Goal: Information Seeking & Learning: Learn about a topic

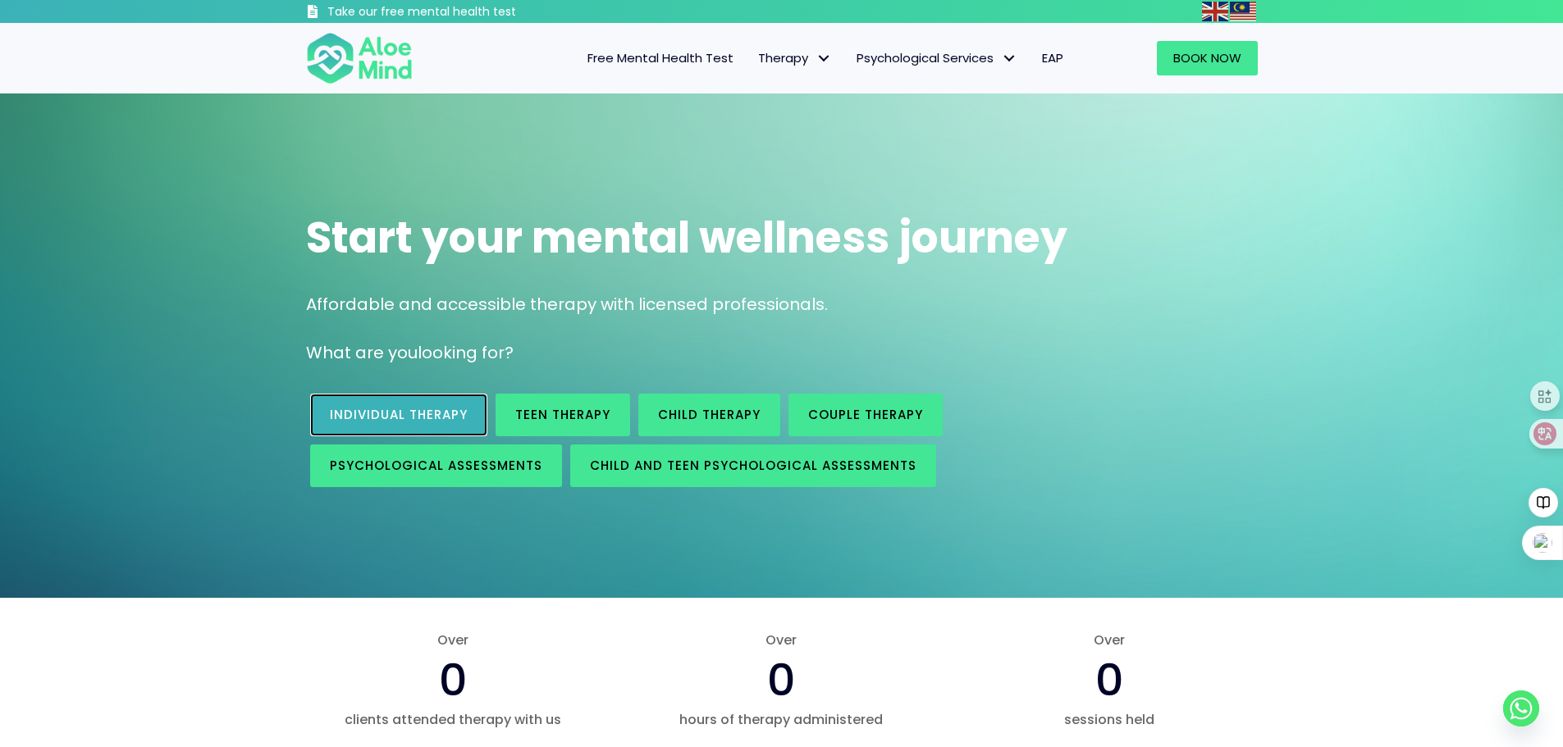
click at [454, 414] on span "Individual therapy" at bounding box center [399, 414] width 138 height 17
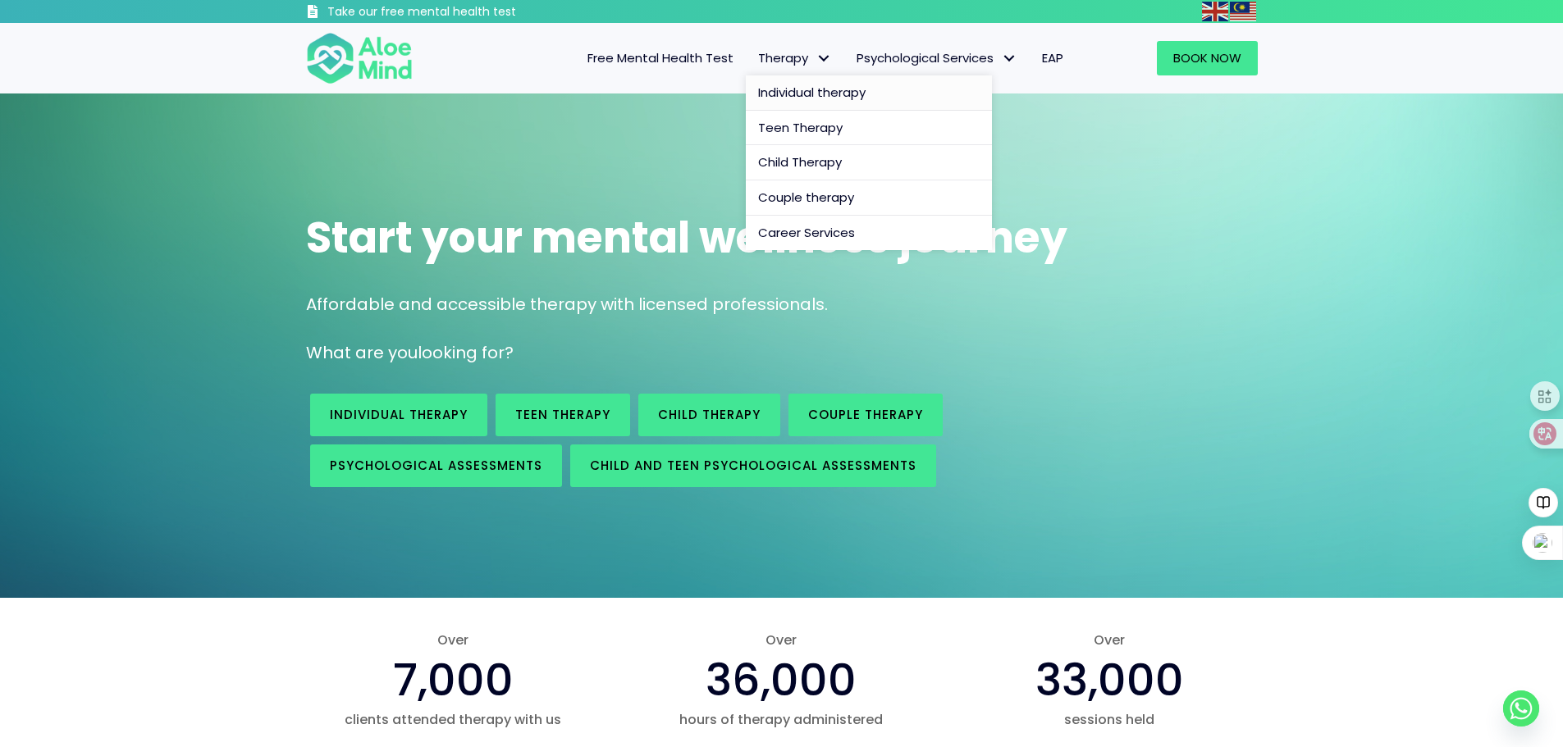
click at [785, 89] on span "Individual therapy" at bounding box center [811, 92] width 107 height 17
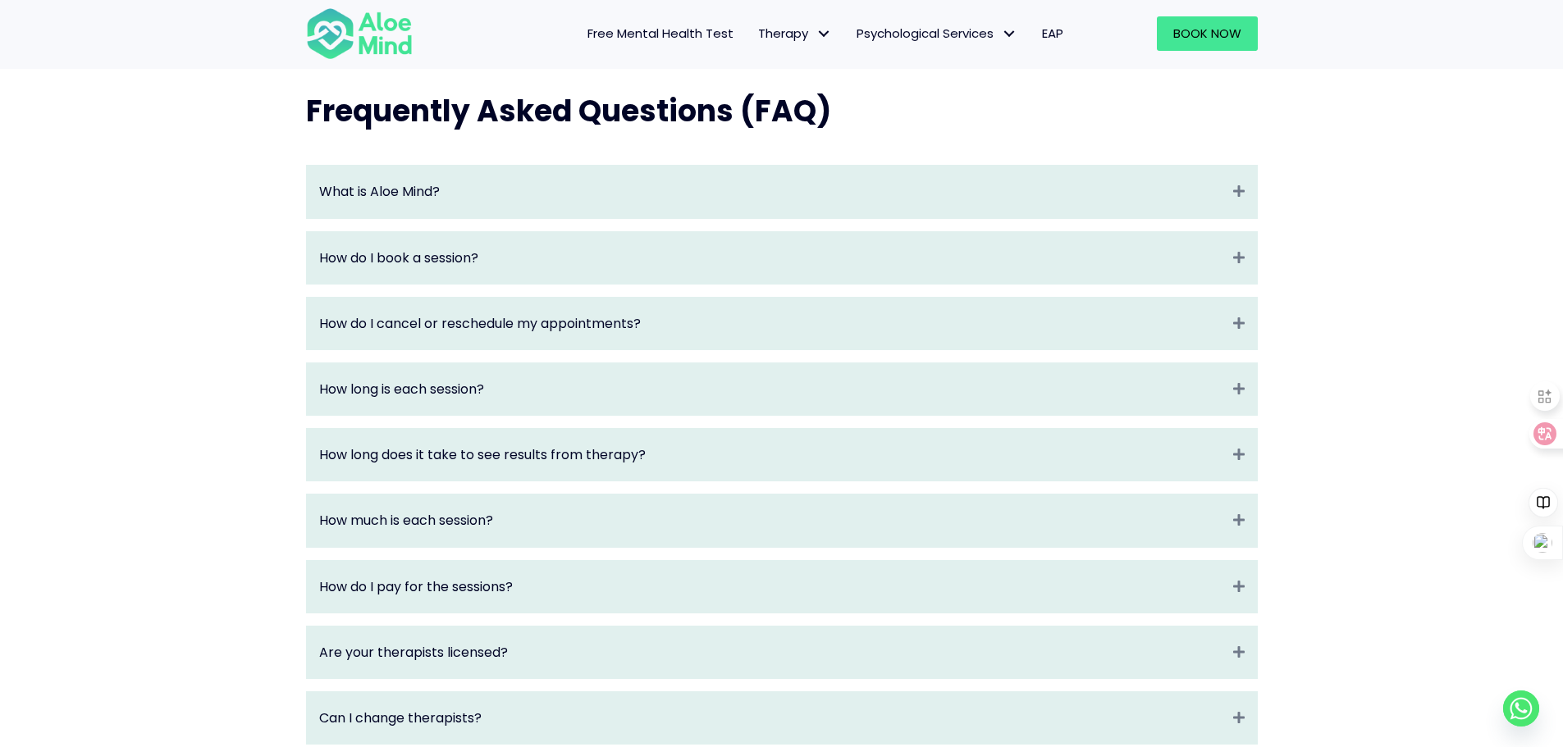
scroll to position [1723, 0]
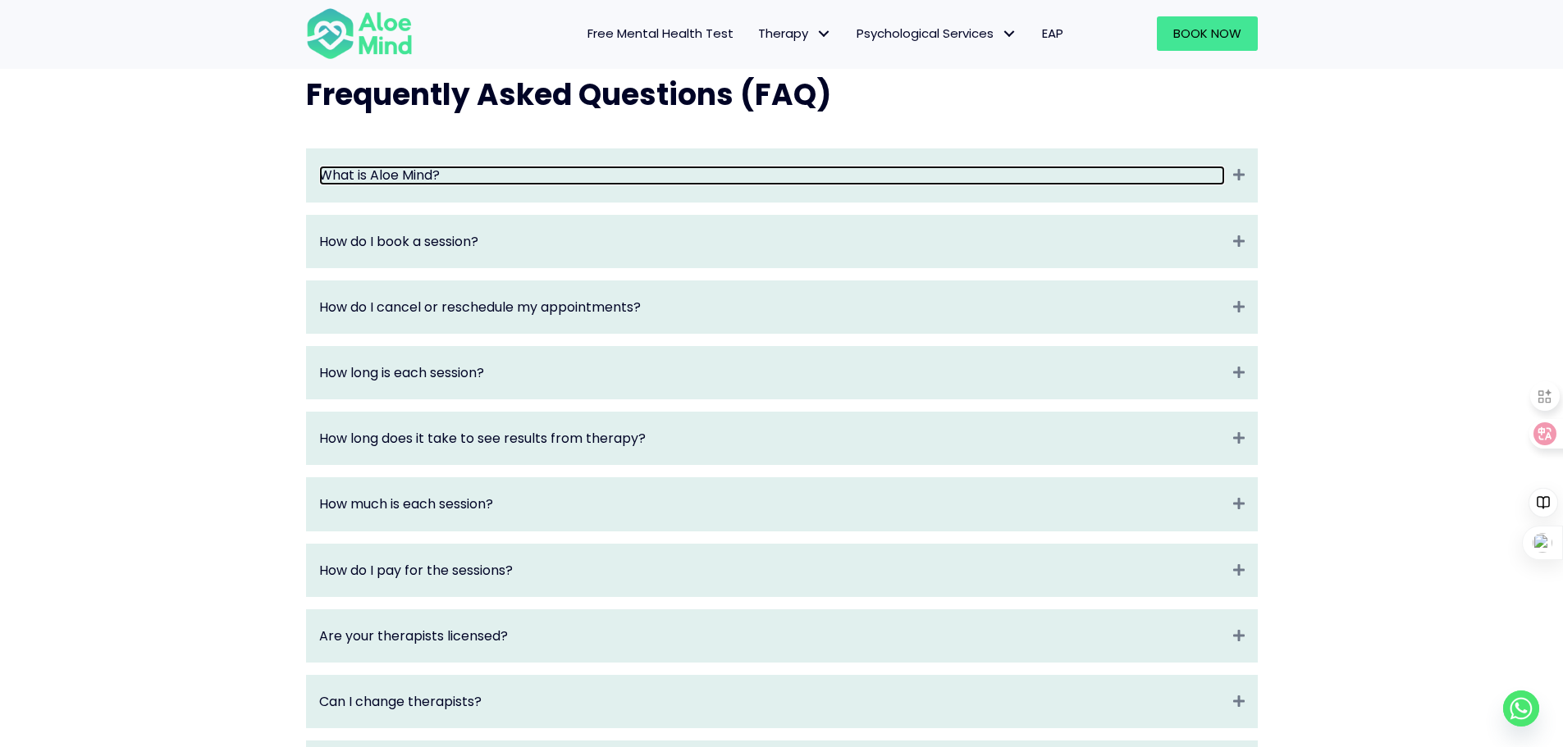
click at [477, 185] on link "What is Aloe Mind?" at bounding box center [772, 175] width 906 height 19
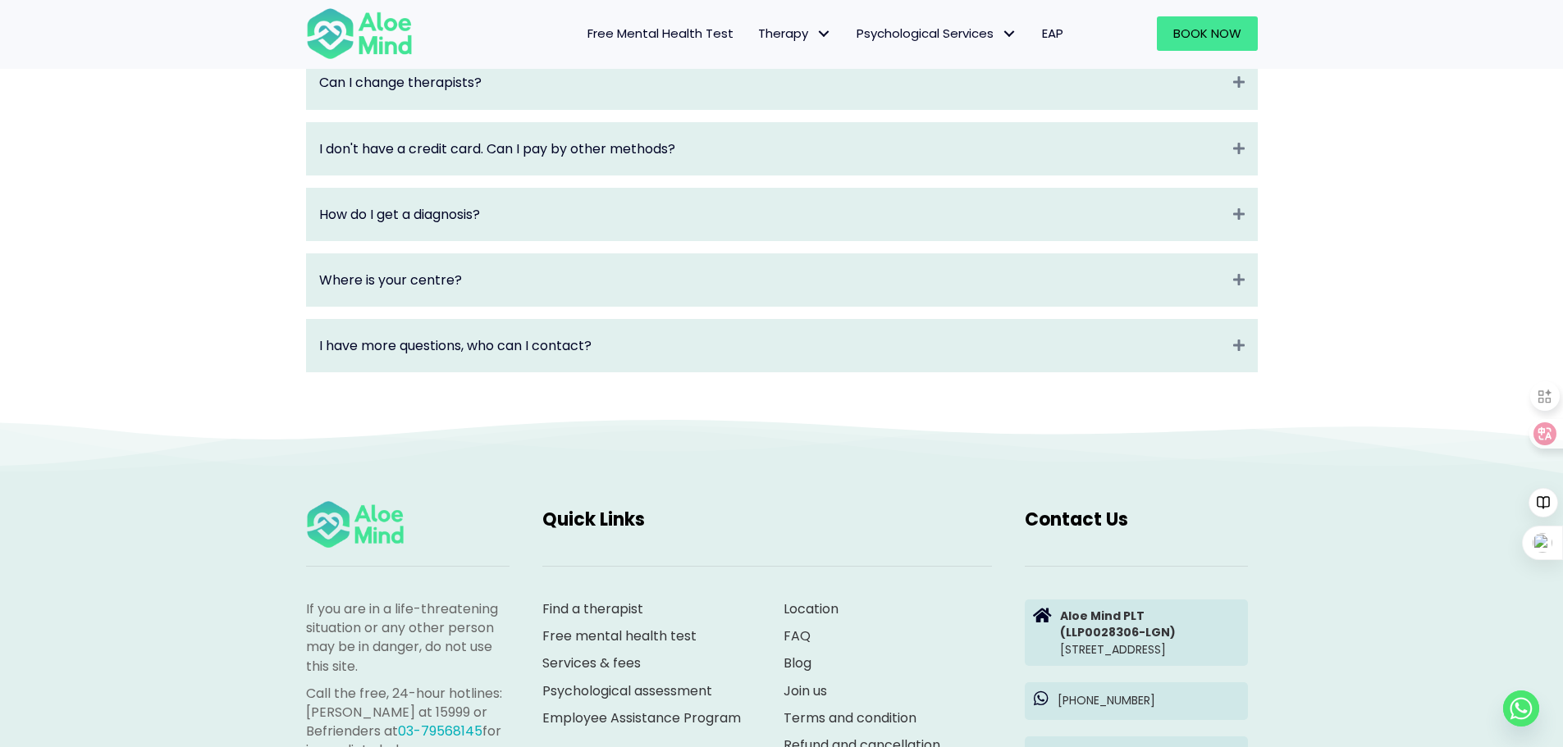
scroll to position [2461, 0]
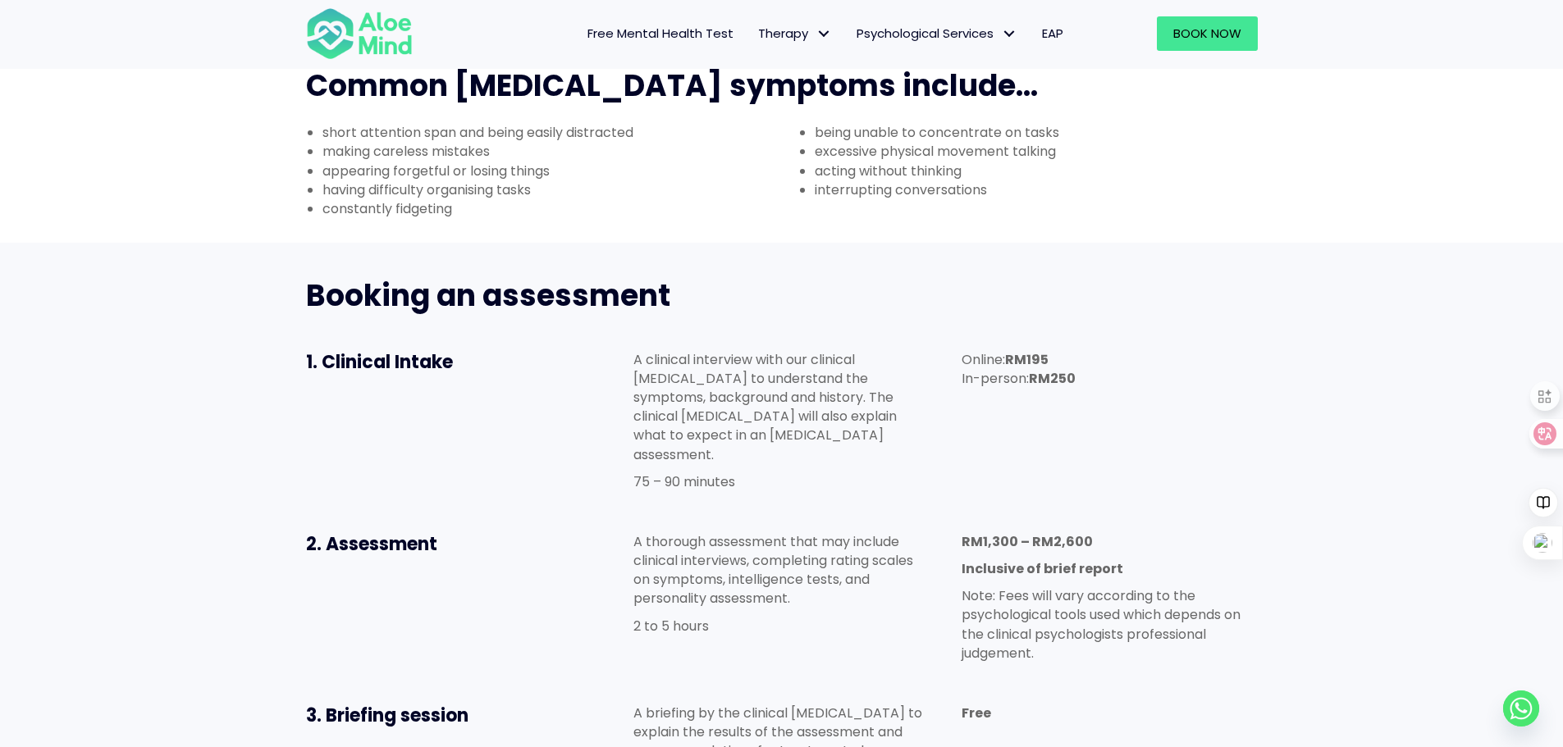
scroll to position [820, 0]
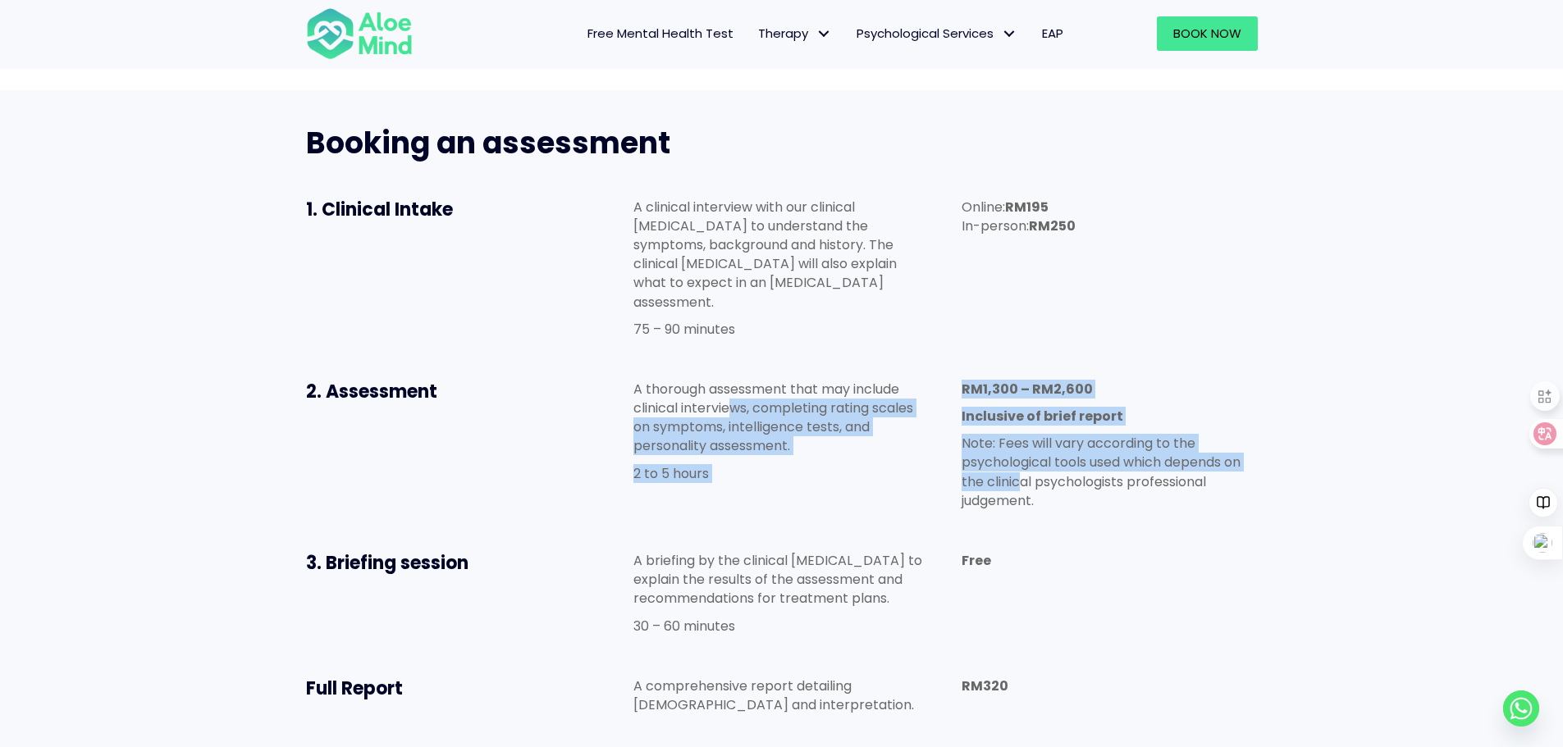
drag, startPoint x: 733, startPoint y: 304, endPoint x: 1020, endPoint y: 383, distance: 296.9
click at [1020, 383] on div "2. Assessment A thorough assessment that may include clinical interviews, compl…" at bounding box center [782, 448] width 984 height 171
click at [1020, 434] on p "Note: Fees will vary according to the psychological tools used which depends on…" at bounding box center [1108, 472] width 295 height 76
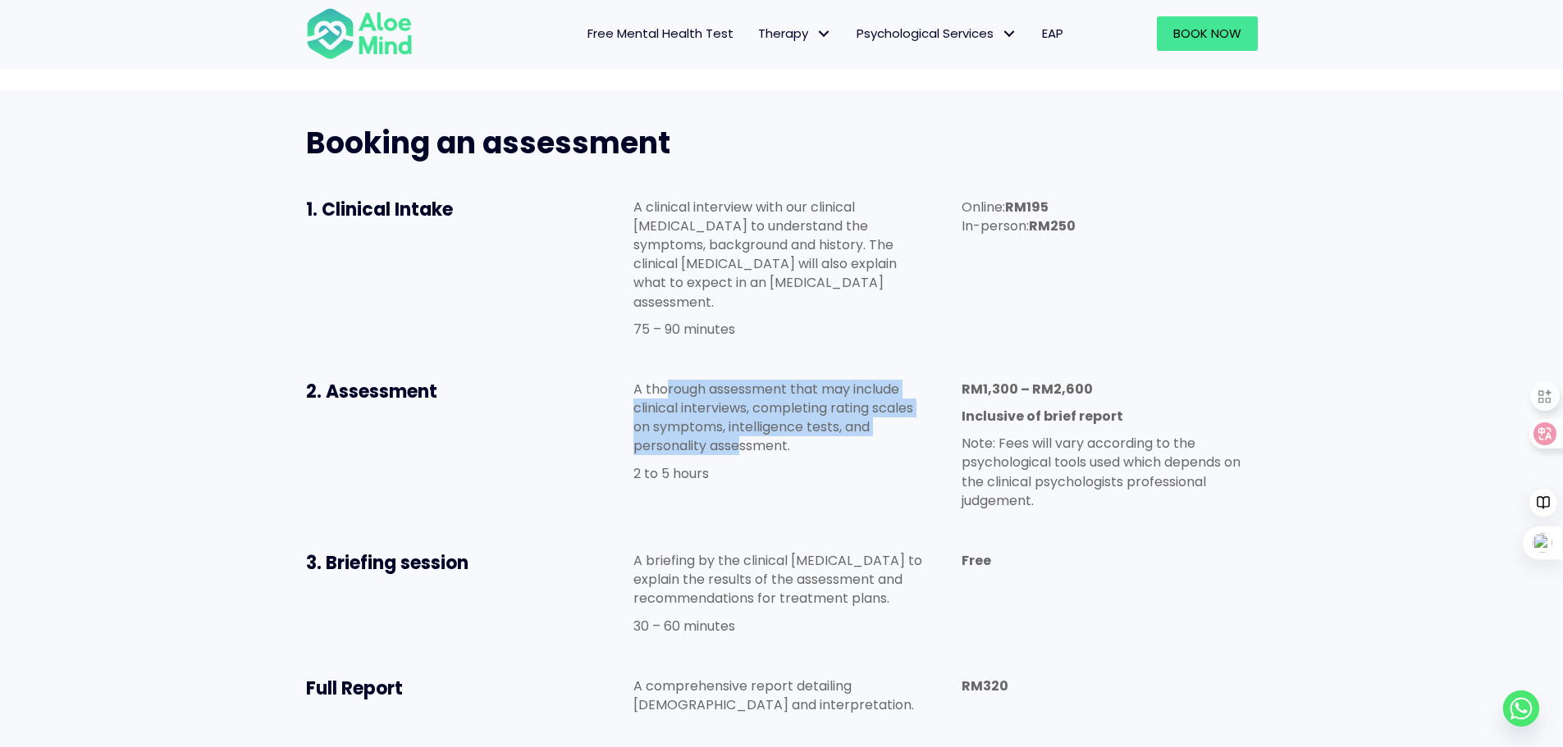
drag, startPoint x: 667, startPoint y: 296, endPoint x: 743, endPoint y: 356, distance: 97.0
click at [743, 380] on p "A thorough assessment that may include clinical interviews, completing rating s…" at bounding box center [780, 418] width 295 height 76
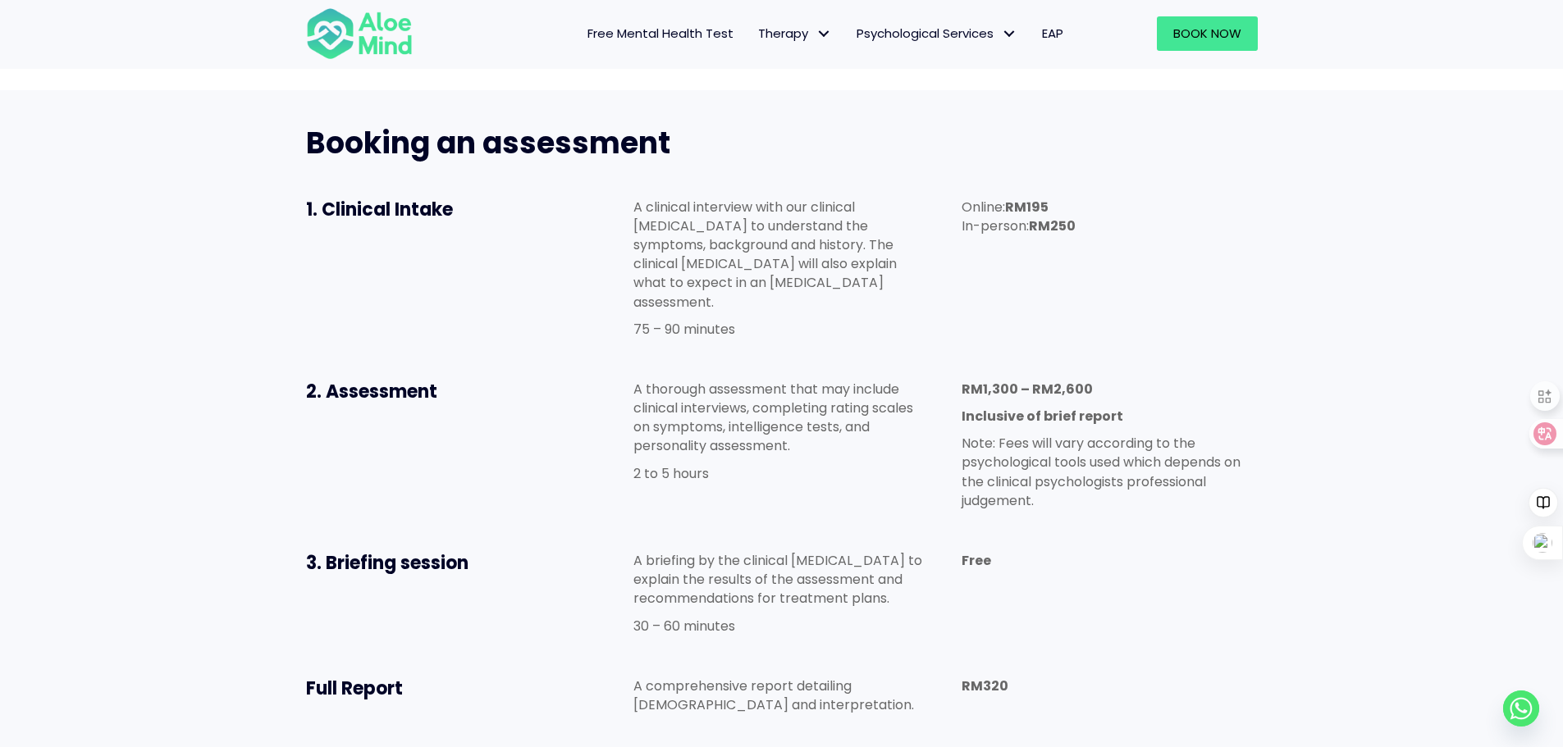
click at [782, 380] on p "A thorough assessment that may include clinical interviews, completing rating s…" at bounding box center [780, 418] width 295 height 76
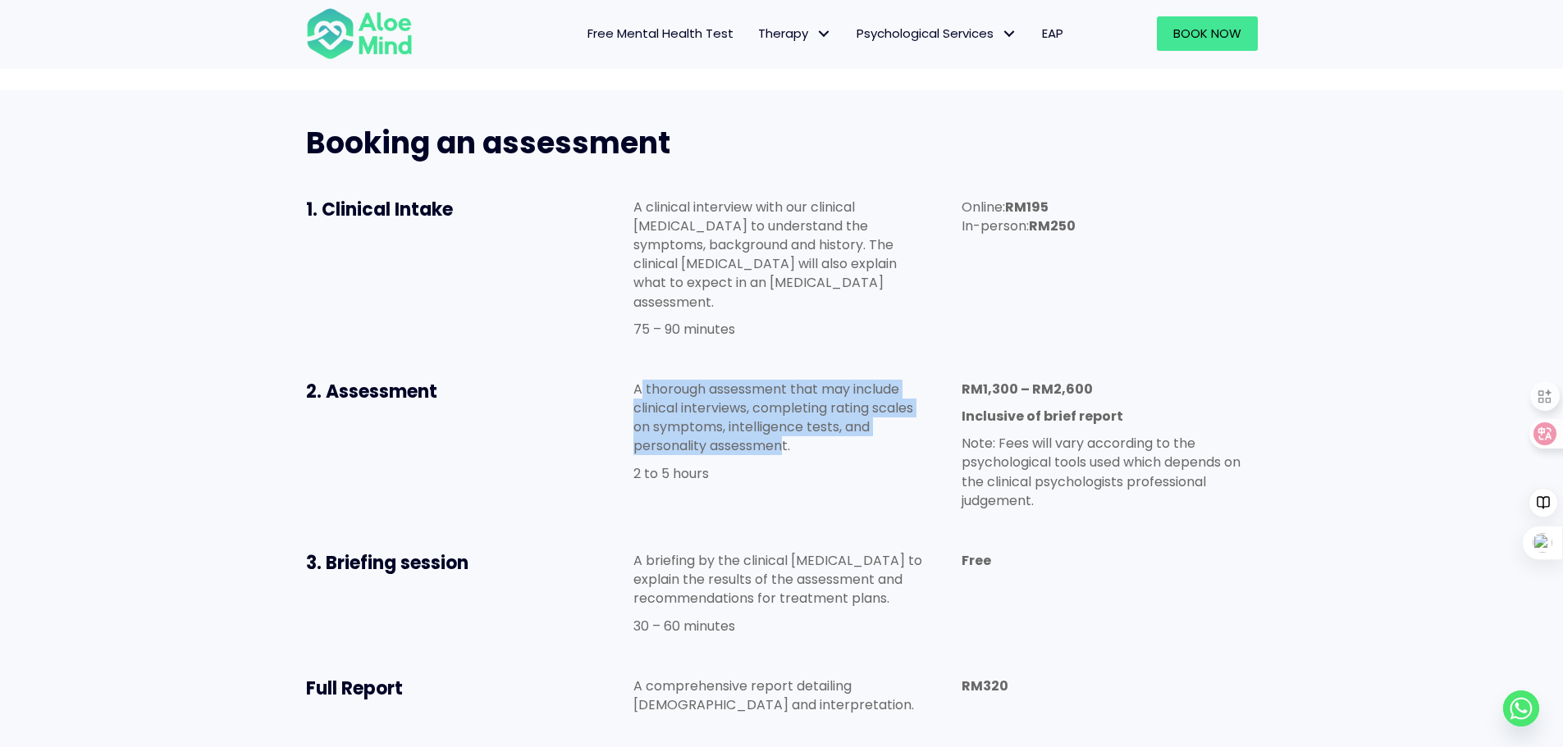
drag, startPoint x: 786, startPoint y: 354, endPoint x: 641, endPoint y: 290, distance: 159.0
click at [641, 380] on p "A thorough assessment that may include clinical interviews, completing rating s…" at bounding box center [780, 418] width 295 height 76
click at [783, 380] on p "A thorough assessment that may include clinical interviews, completing rating s…" at bounding box center [780, 418] width 295 height 76
drag, startPoint x: 799, startPoint y: 352, endPoint x: 599, endPoint y: 266, distance: 217.9
click at [599, 363] on div "2. Assessment A thorough assessment that may include clinical interviews, compl…" at bounding box center [782, 448] width 984 height 171
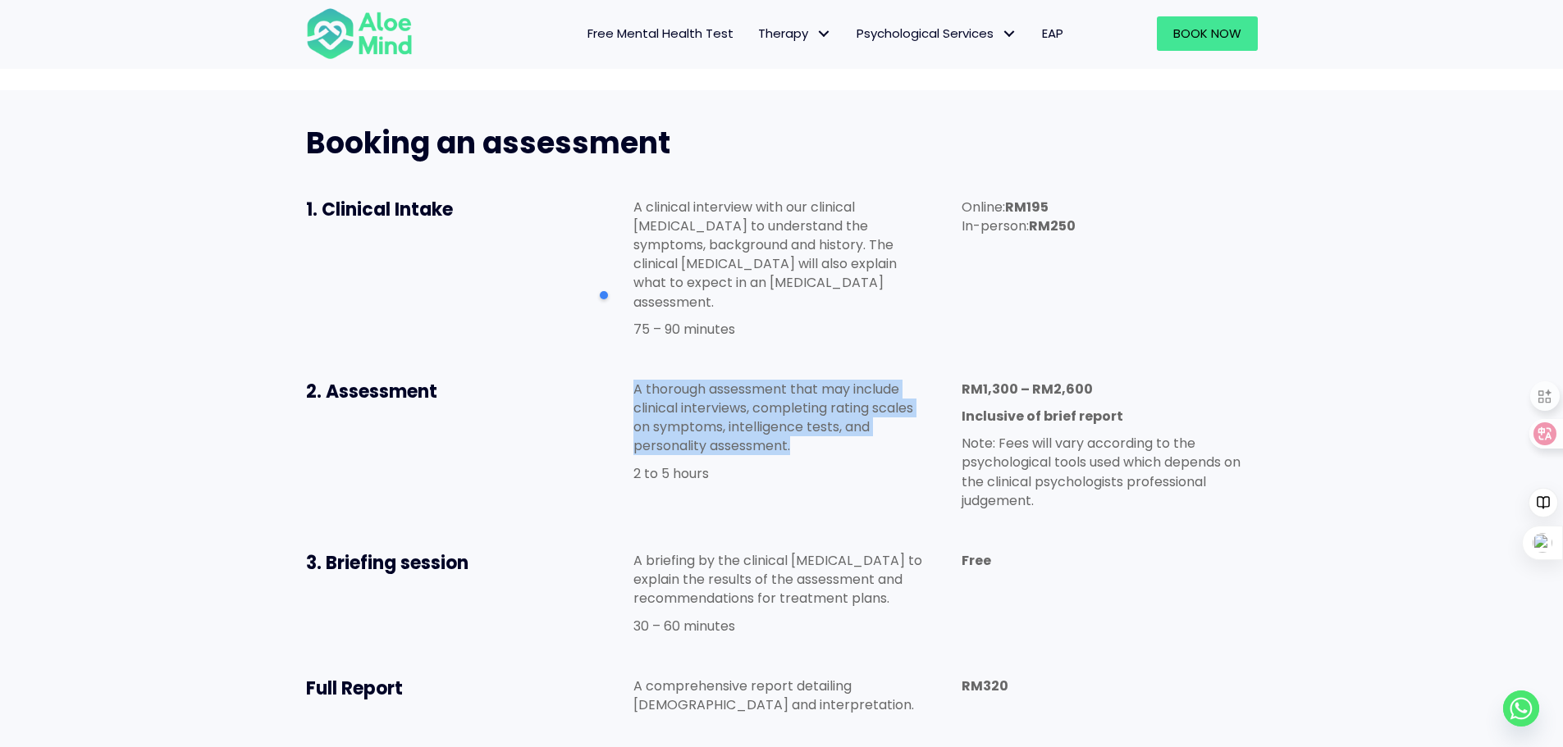
click at [792, 380] on p "A thorough assessment that may include clinical interviews, completing rating s…" at bounding box center [780, 418] width 295 height 76
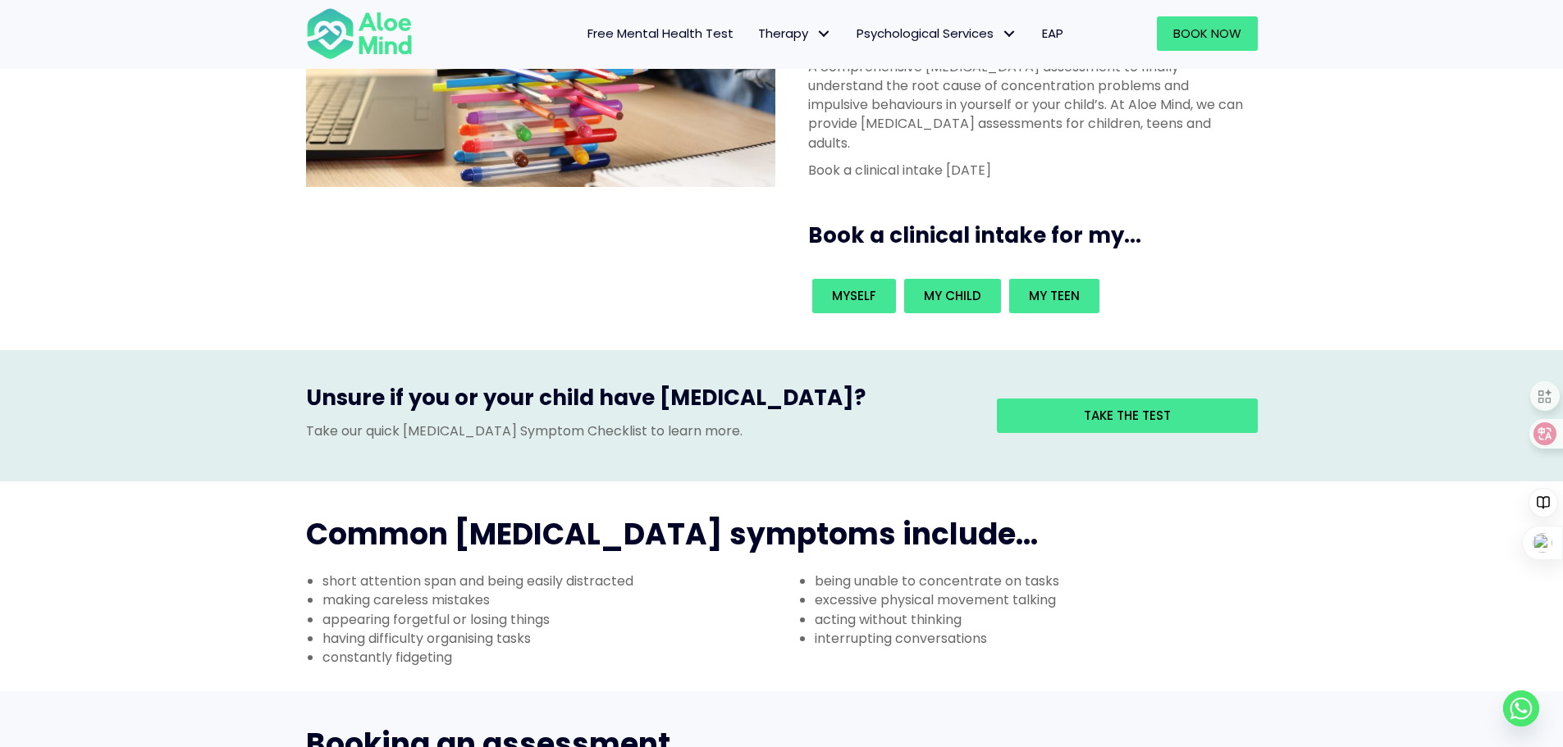
scroll to position [246, 0]
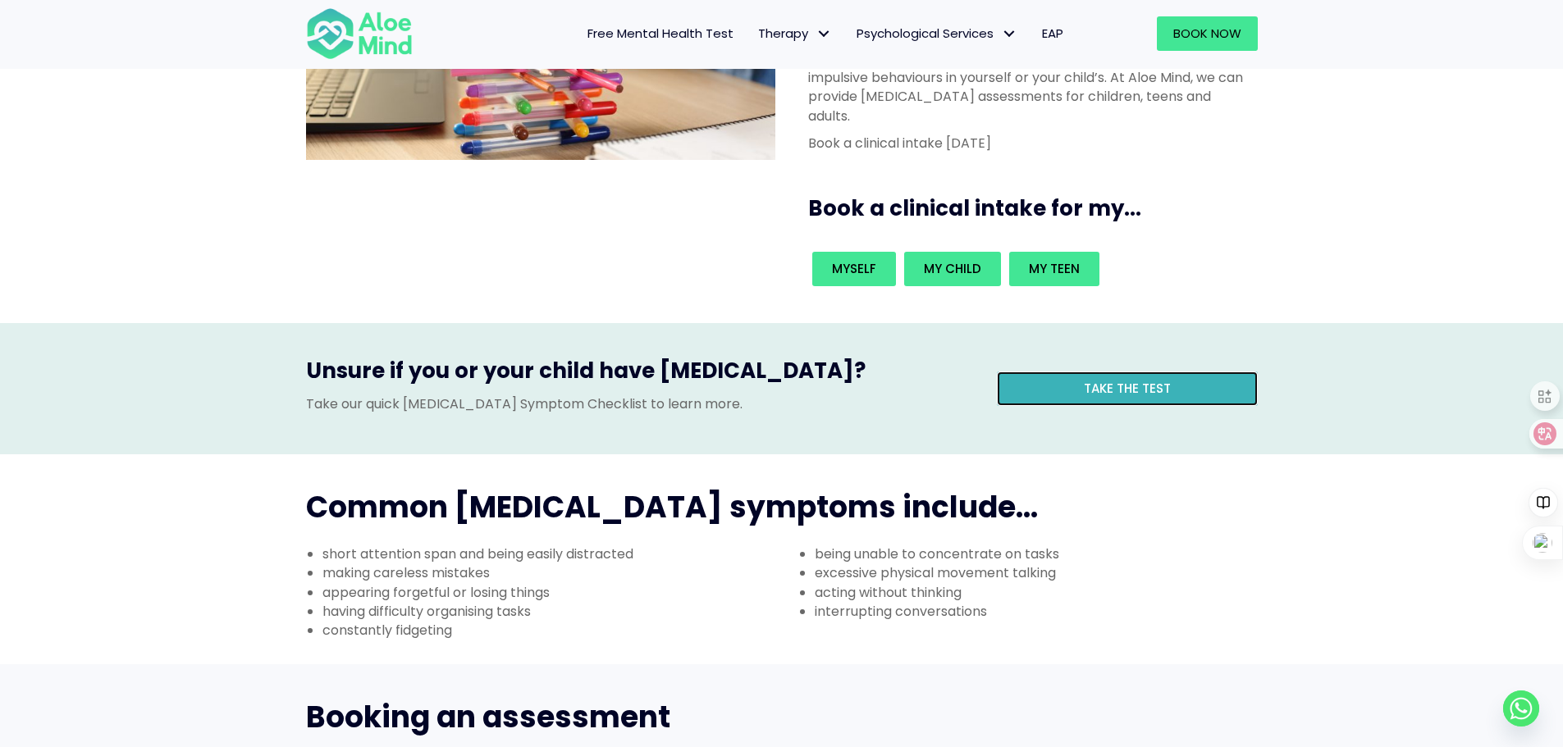
click at [1034, 372] on link "Take the test" at bounding box center [1127, 389] width 261 height 34
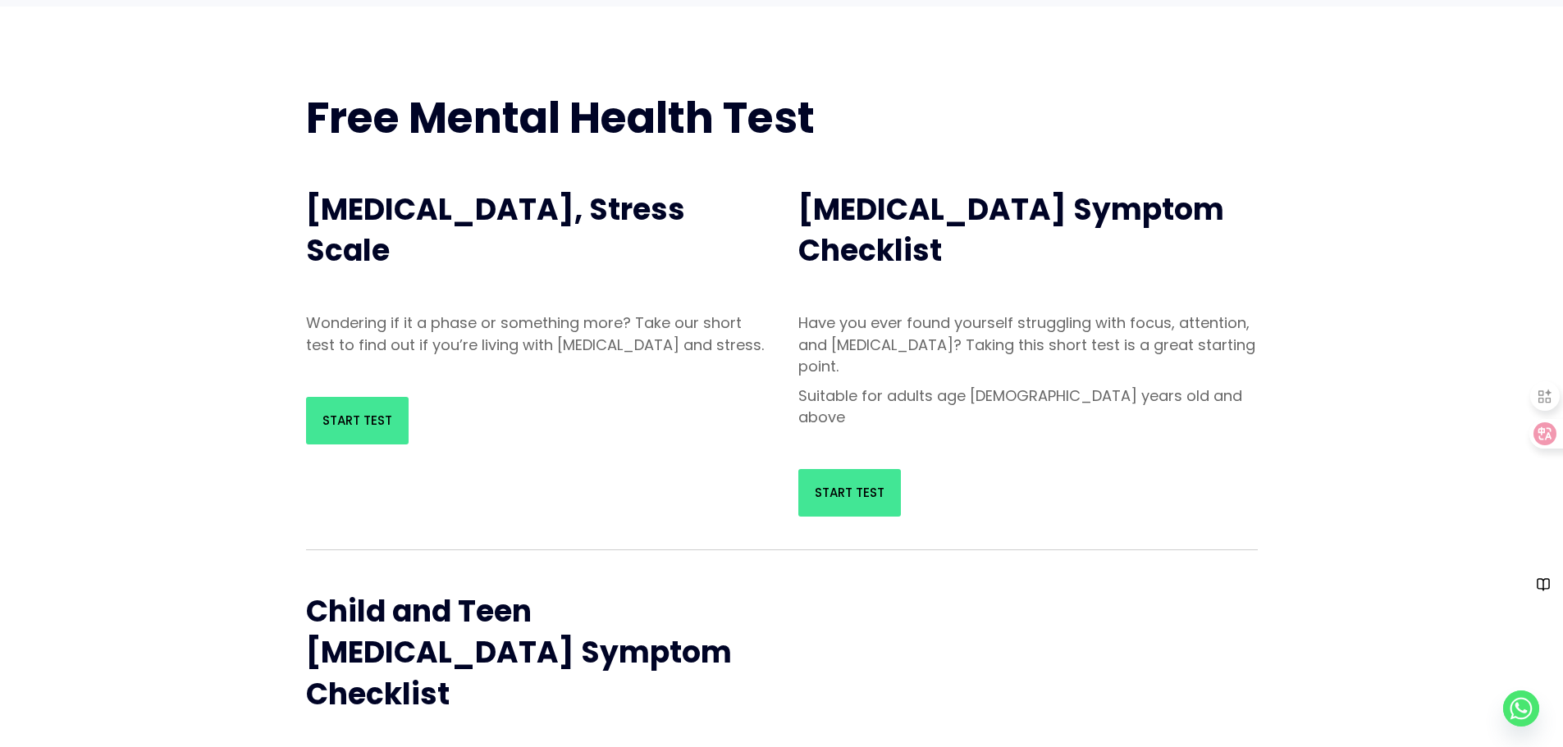
scroll to position [164, 0]
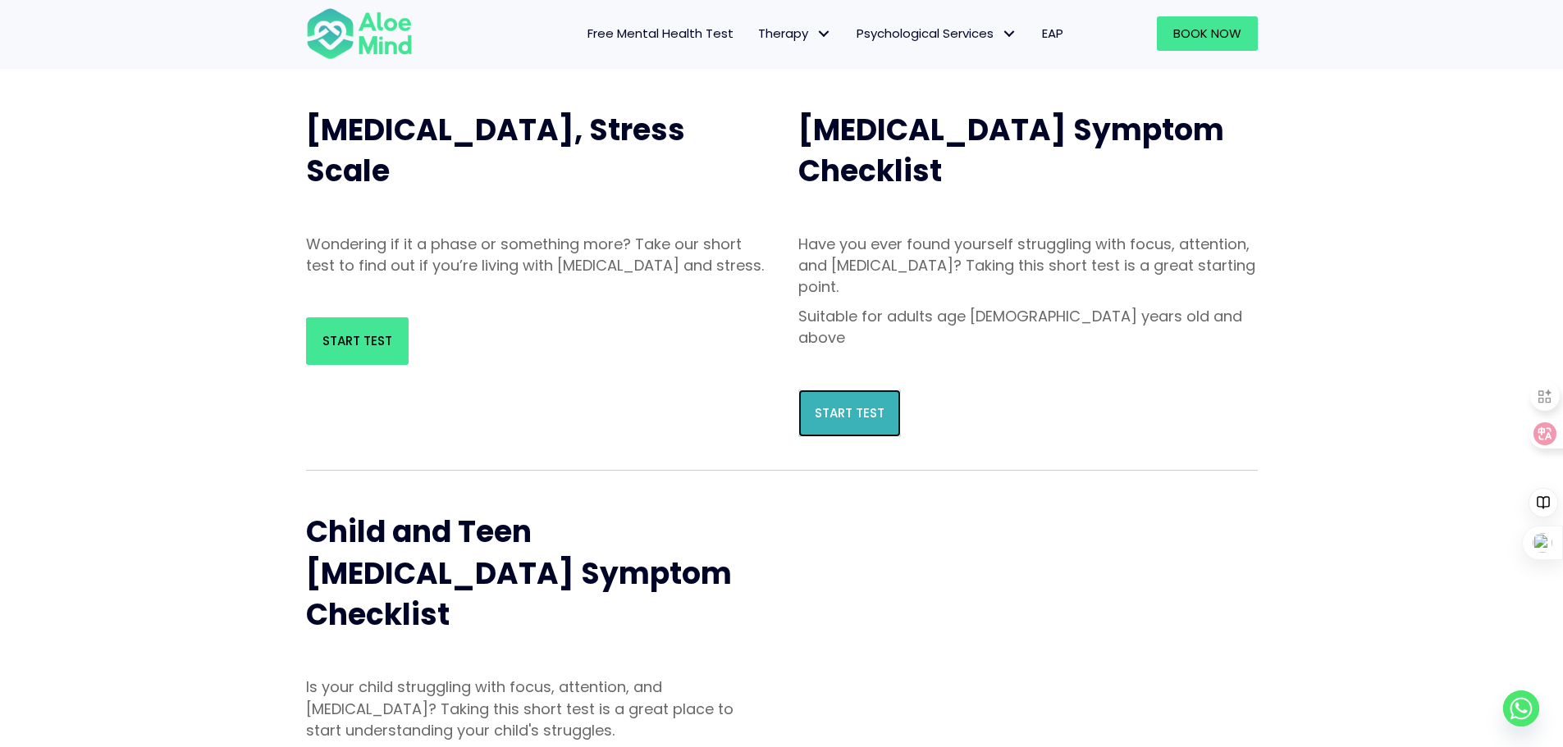
click at [841, 404] on span "Start Test" at bounding box center [850, 412] width 70 height 17
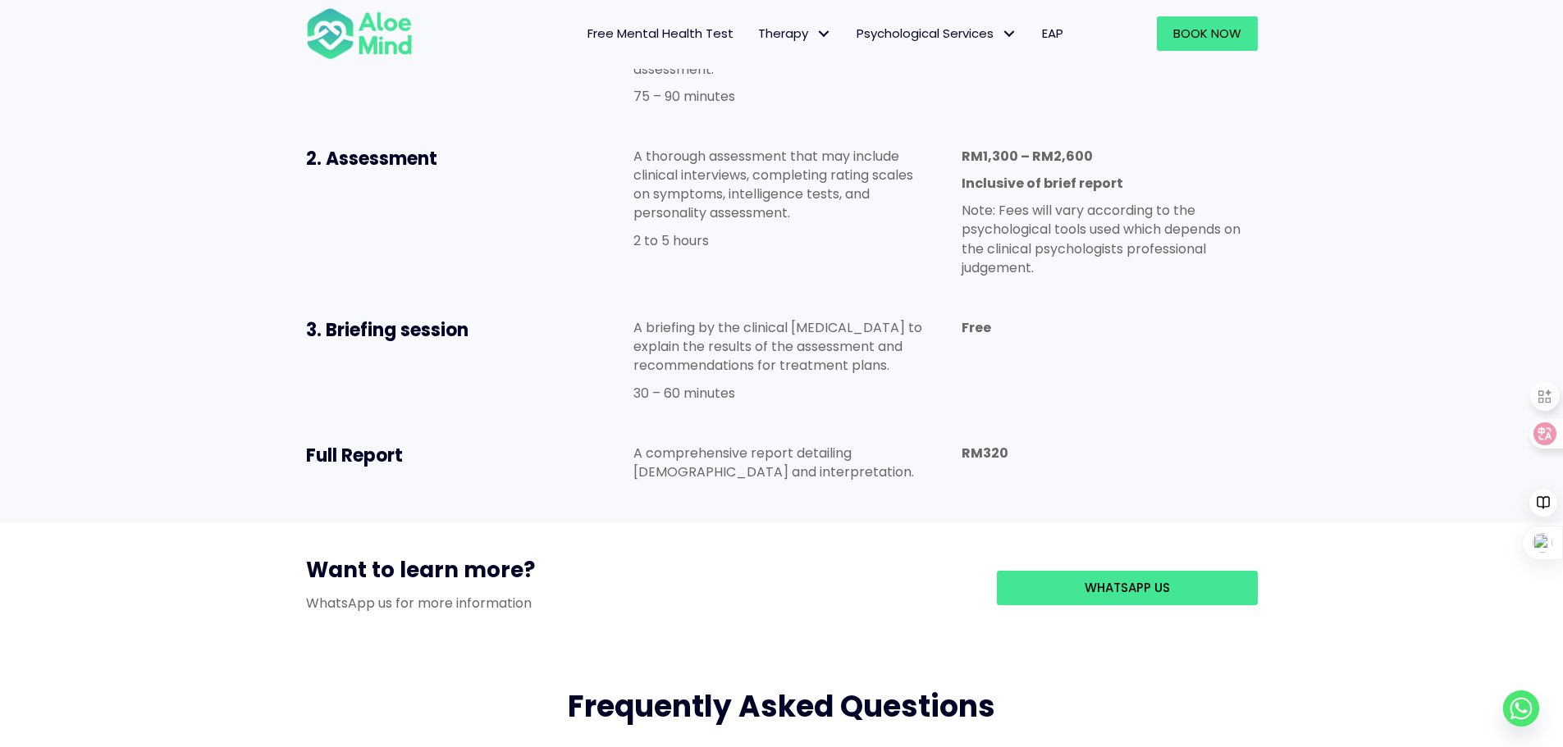
scroll to position [1230, 0]
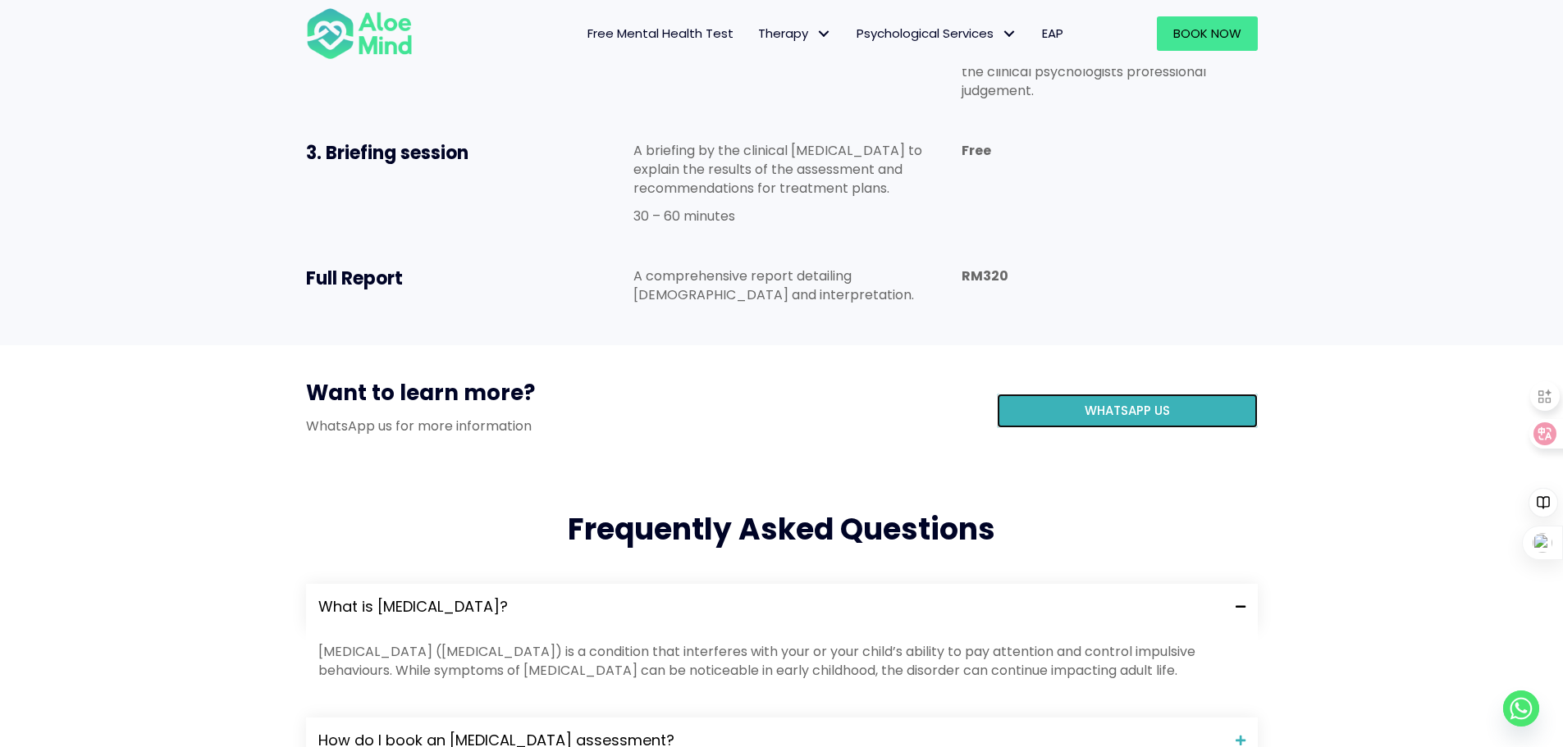
click at [1043, 394] on link "WhatsApp us" at bounding box center [1127, 411] width 261 height 34
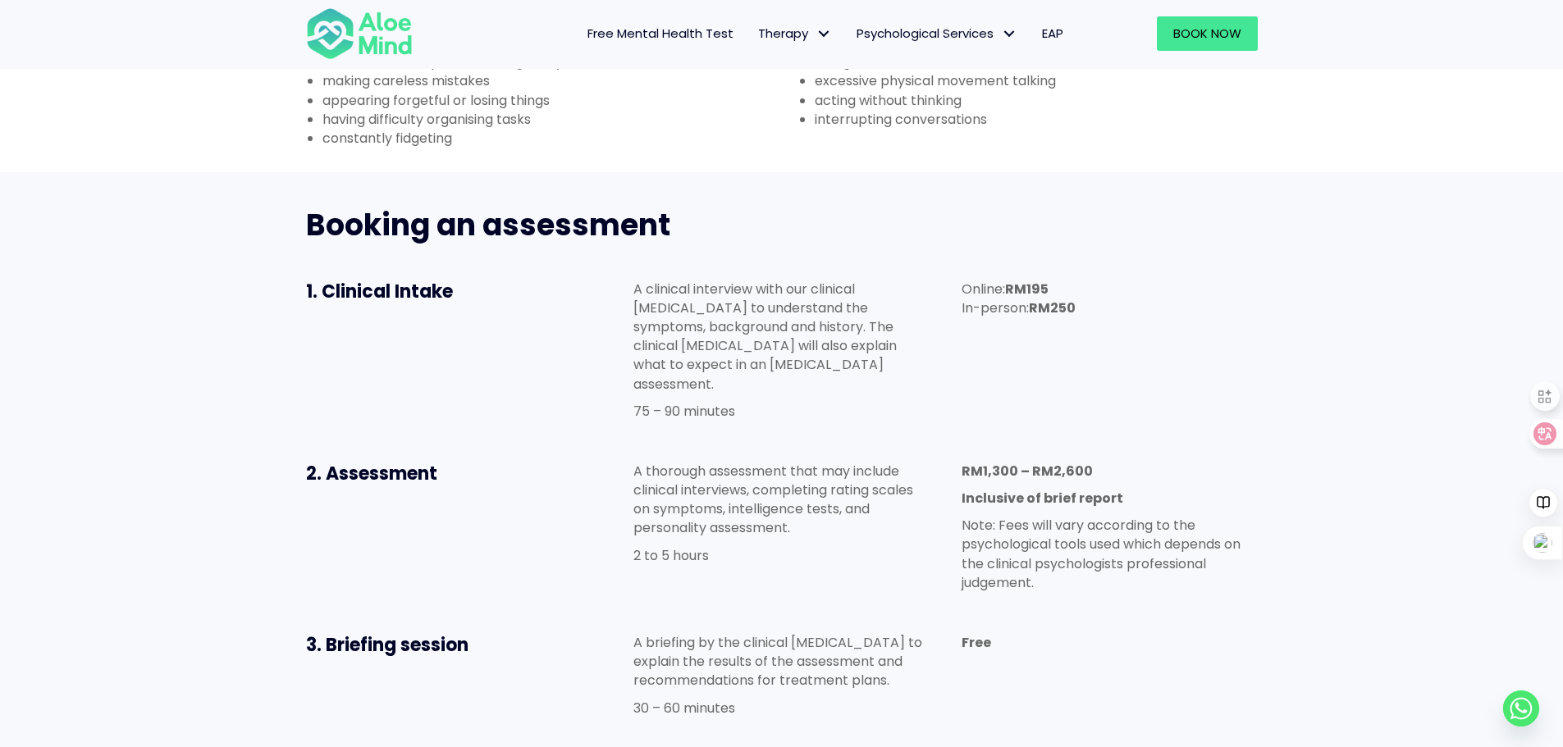
scroll to position [656, 0]
